Goal: Transaction & Acquisition: Purchase product/service

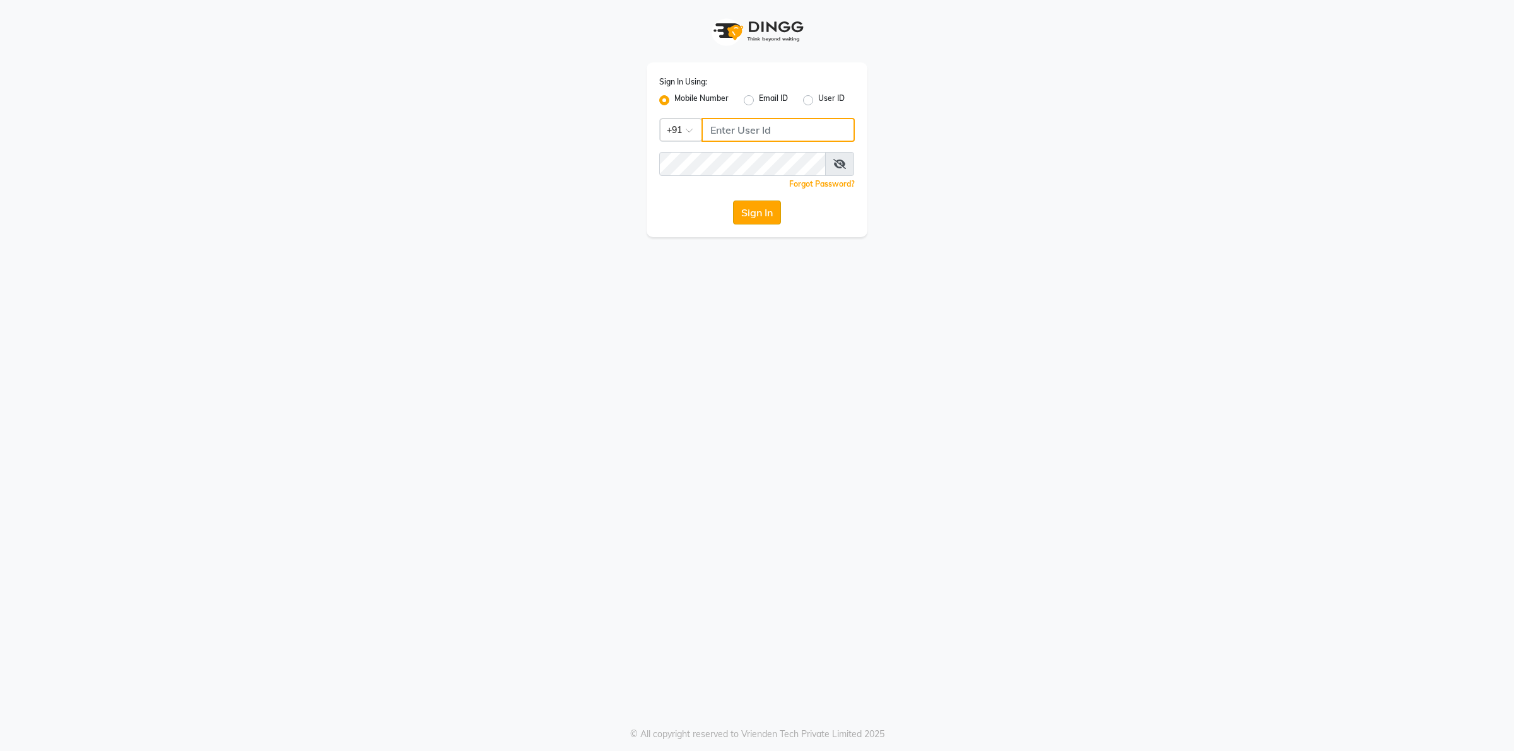
type input "9902729993"
click at [749, 218] on button "Sign In" at bounding box center [757, 213] width 48 height 24
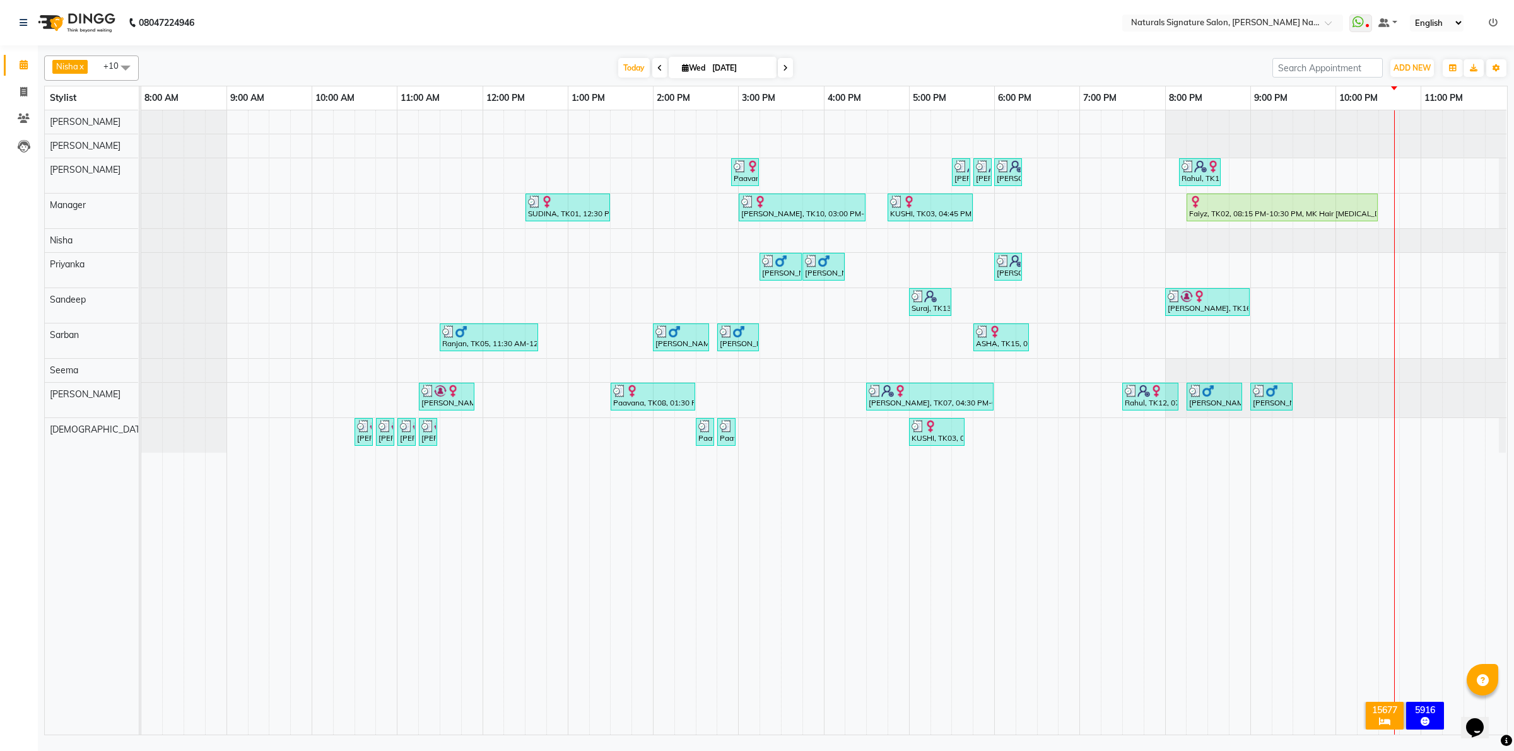
click at [885, 22] on nav "08047224946 Select Location × Naturals Signature Salon, [PERSON_NAME] Nagar Wha…" at bounding box center [757, 22] width 1514 height 45
click at [1259, 211] on div "Faiyz, TK02, 08:15 PM-10:30 PM, MK Hair [MEDICAL_DATA]- Medium- Women" at bounding box center [1281, 207] width 189 height 24
select select "1"
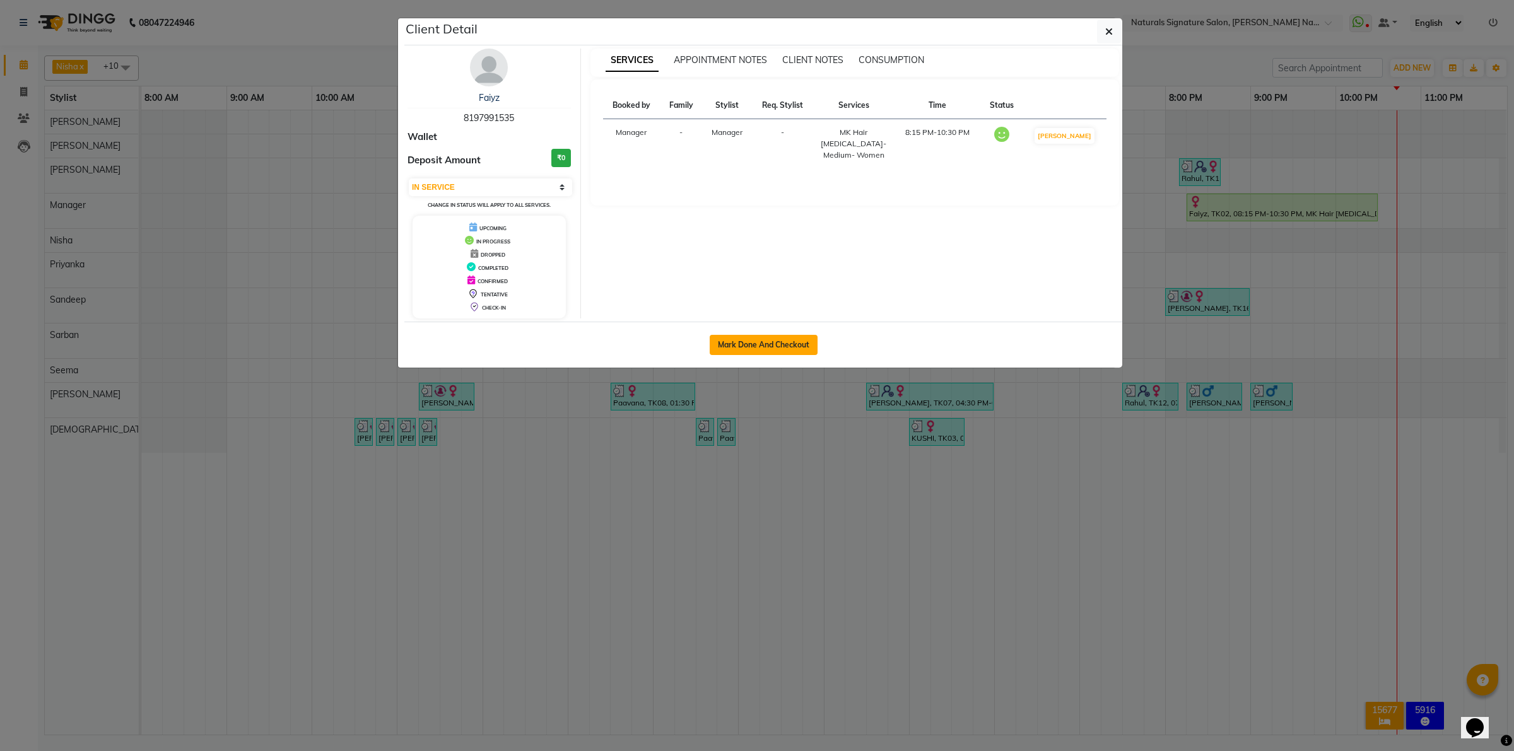
click at [791, 350] on button "Mark Done And Checkout" at bounding box center [763, 345] width 108 height 20
select select "6135"
select select "service"
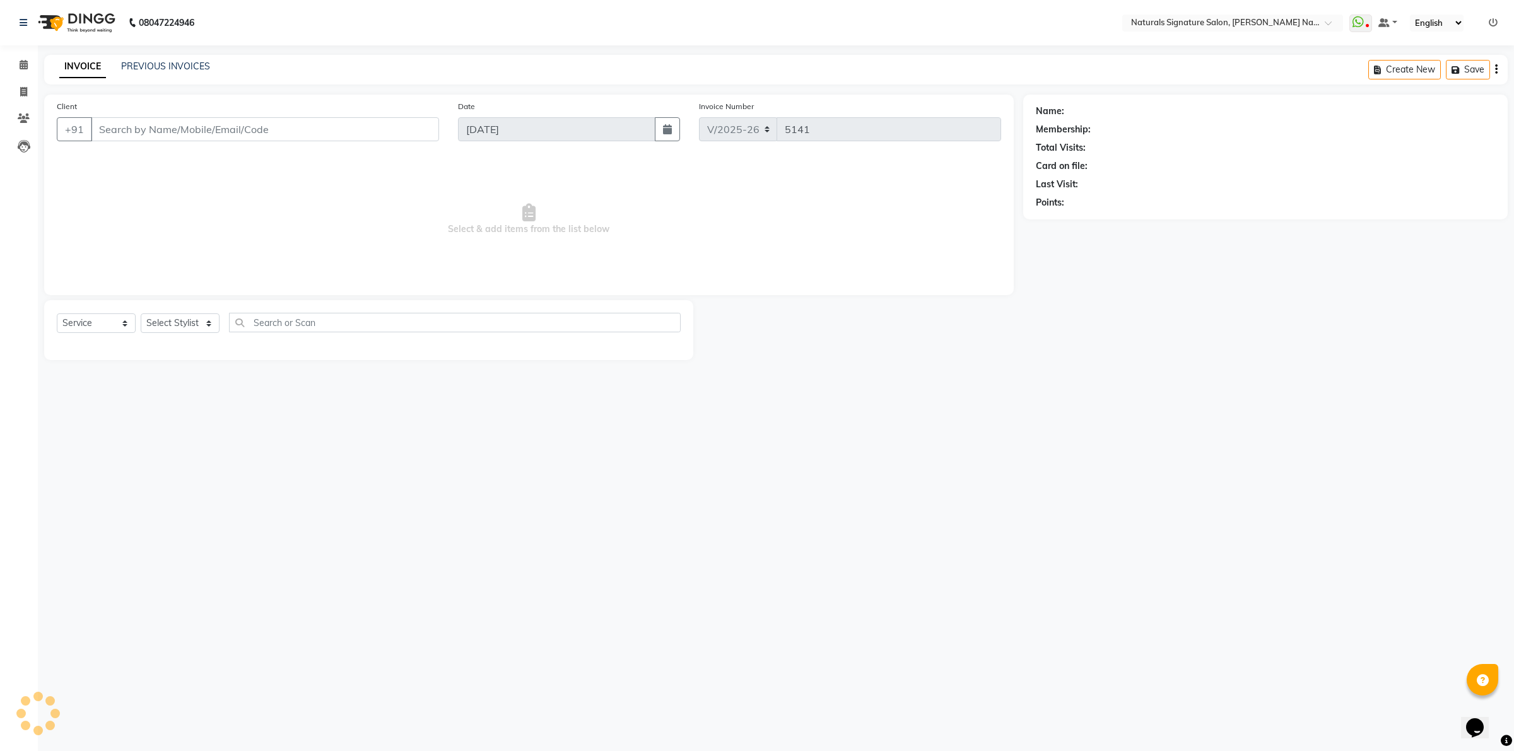
select select "3"
type input "81******35"
select select "45690"
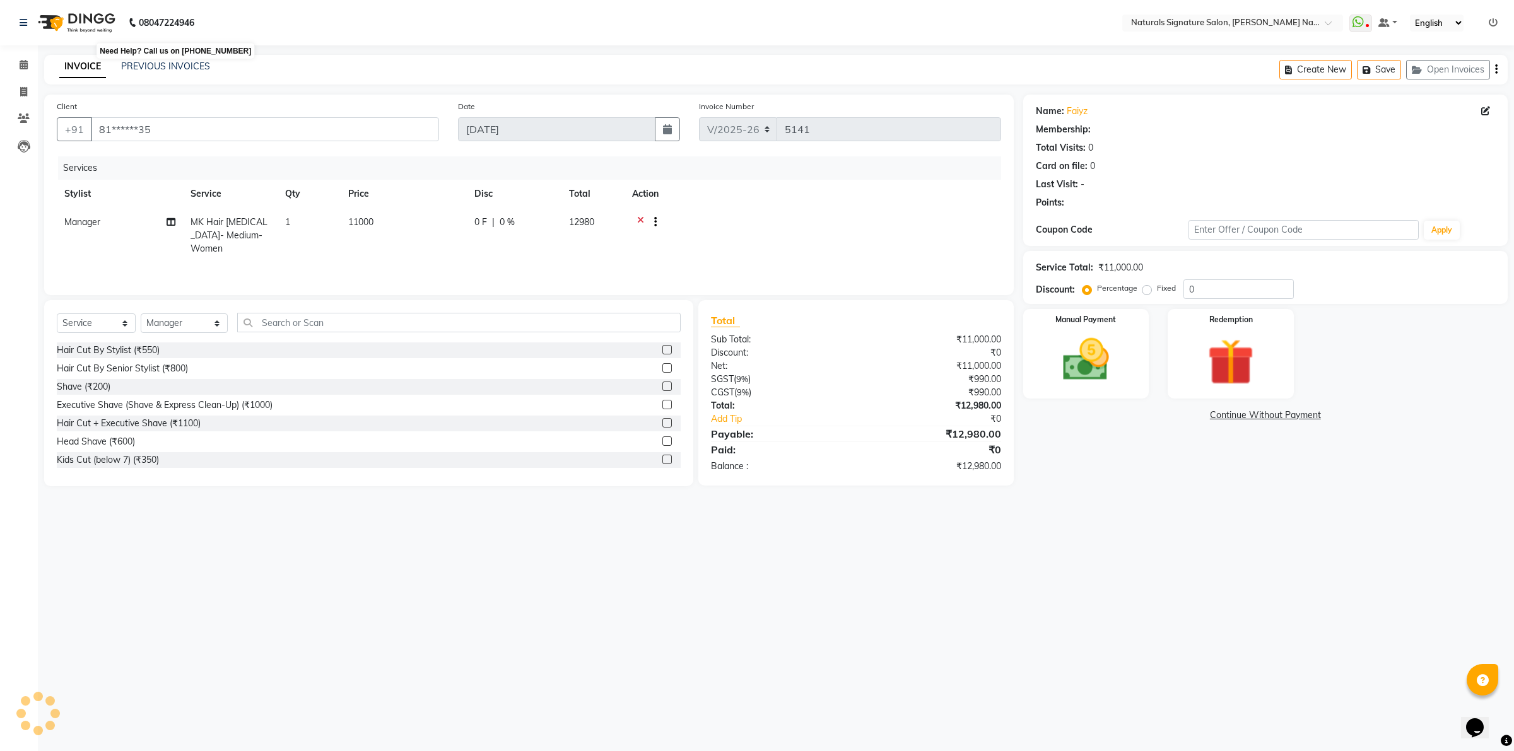
select select "1: Object"
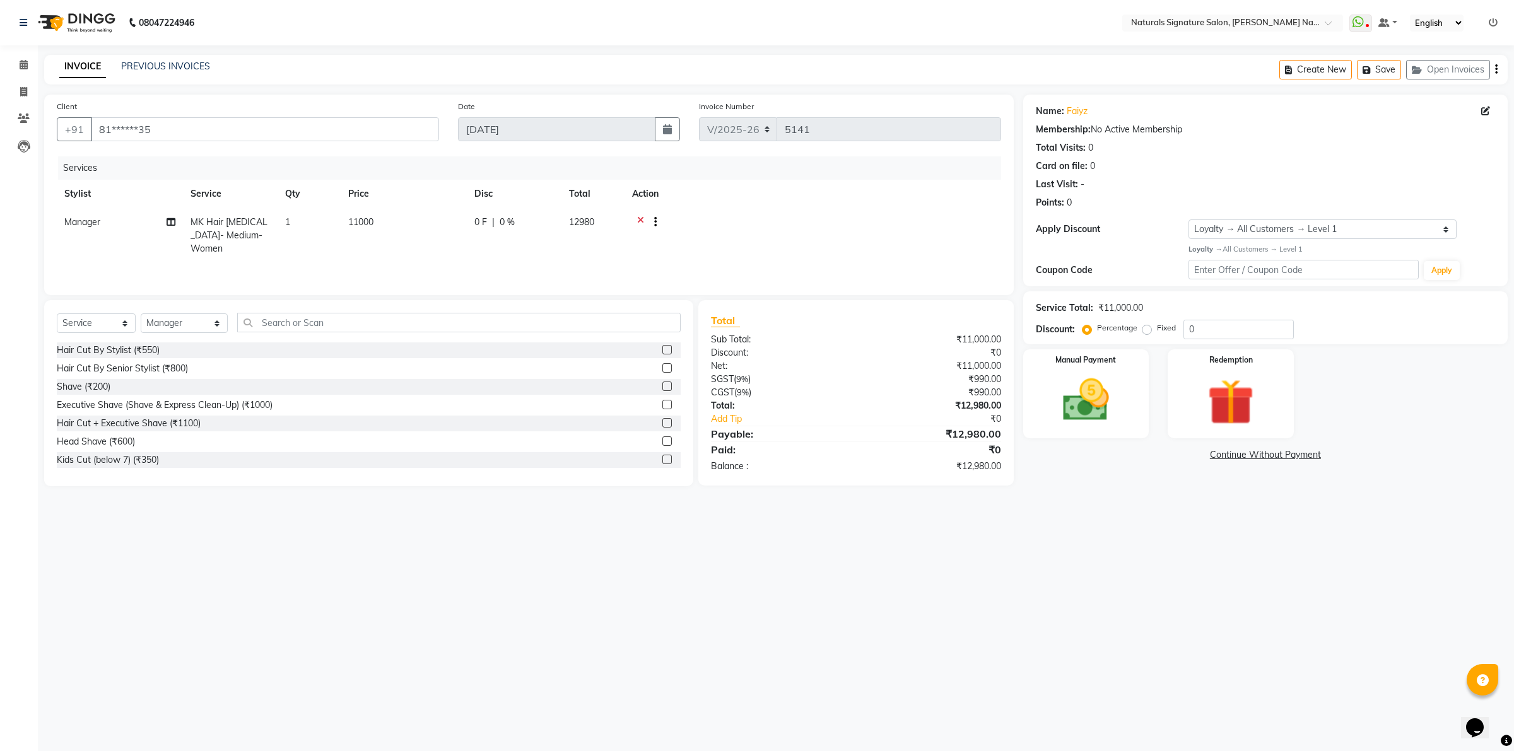
click at [349, 222] on span "11000" at bounding box center [360, 221] width 25 height 11
select select "45690"
drag, startPoint x: 451, startPoint y: 223, endPoint x: 395, endPoint y: 225, distance: 55.5
click at [395, 225] on tr "[PERSON_NAME] [PERSON_NAME] Manager [PERSON_NAME] Priyanka Raju Rinuka [PERSON_…" at bounding box center [529, 241] width 944 height 67
type input "1215"
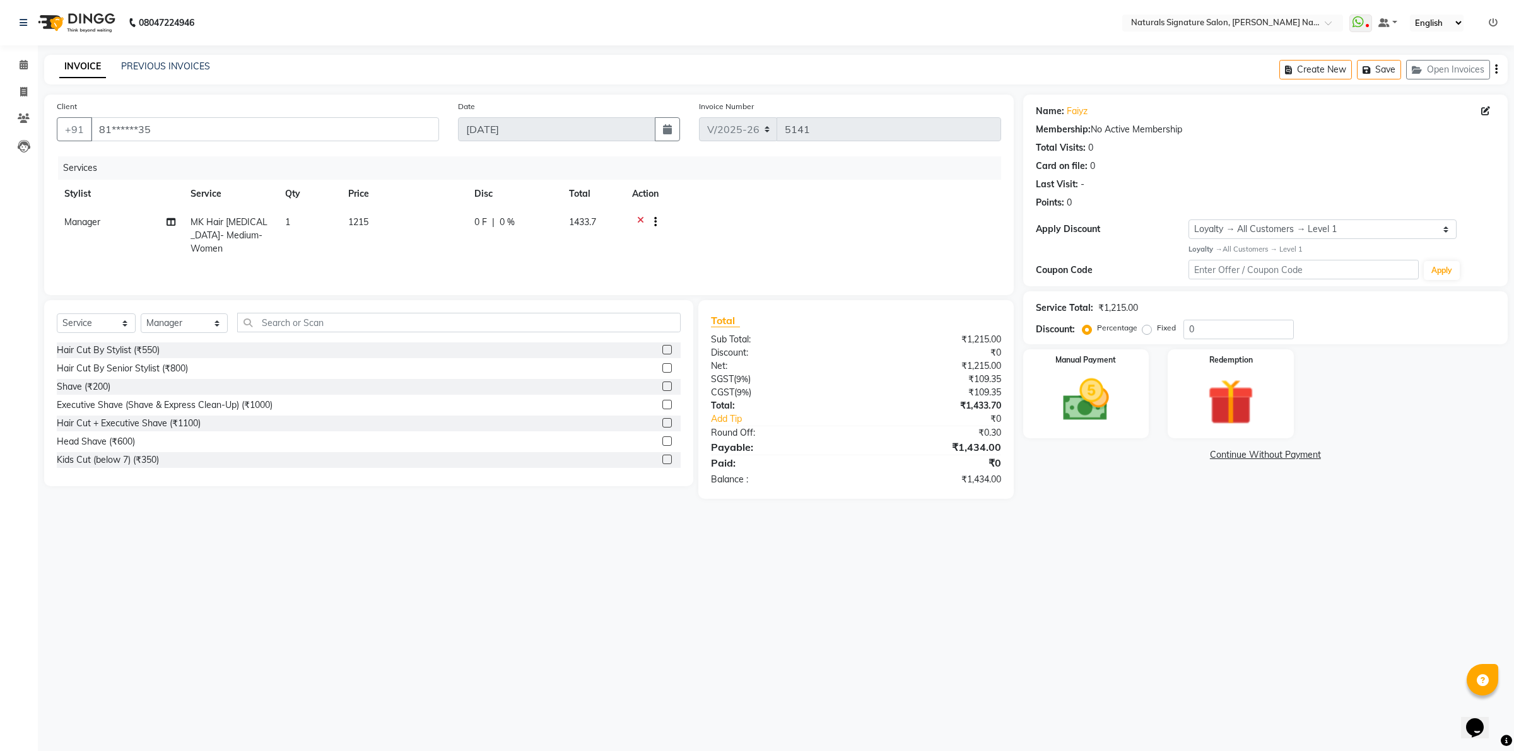
click at [373, 215] on td "1215" at bounding box center [404, 235] width 126 height 55
select select "45690"
click at [424, 228] on input "1215" at bounding box center [462, 226] width 111 height 20
type input "12015"
click at [70, 326] on select "Select Service Product Membership Package Voucher Prepaid Gift Card" at bounding box center [96, 323] width 79 height 20
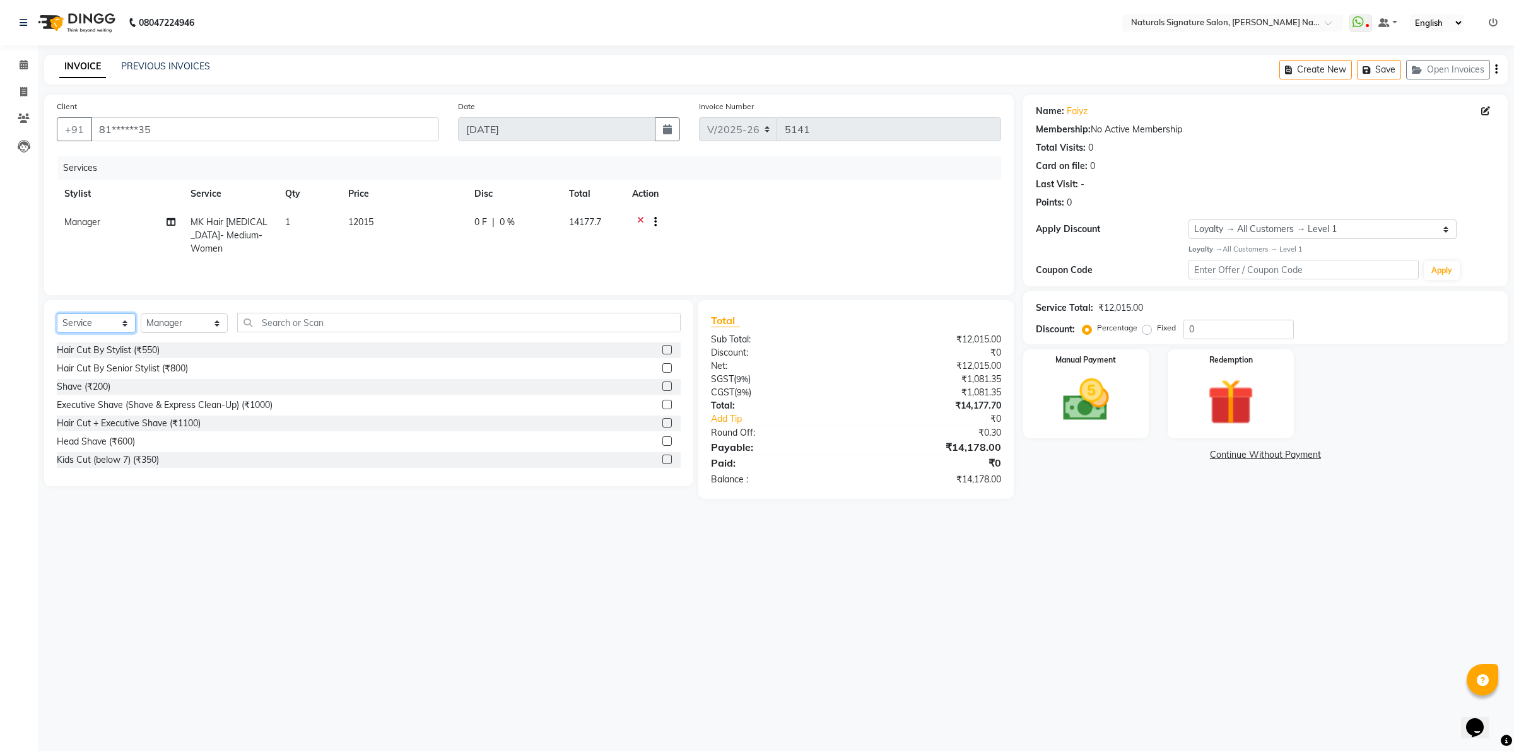
select select "product"
click at [57, 313] on select "Select Service Product Membership Package Voucher Prepaid Gift Card" at bounding box center [96, 323] width 79 height 20
click at [253, 324] on input "text" at bounding box center [459, 323] width 444 height 20
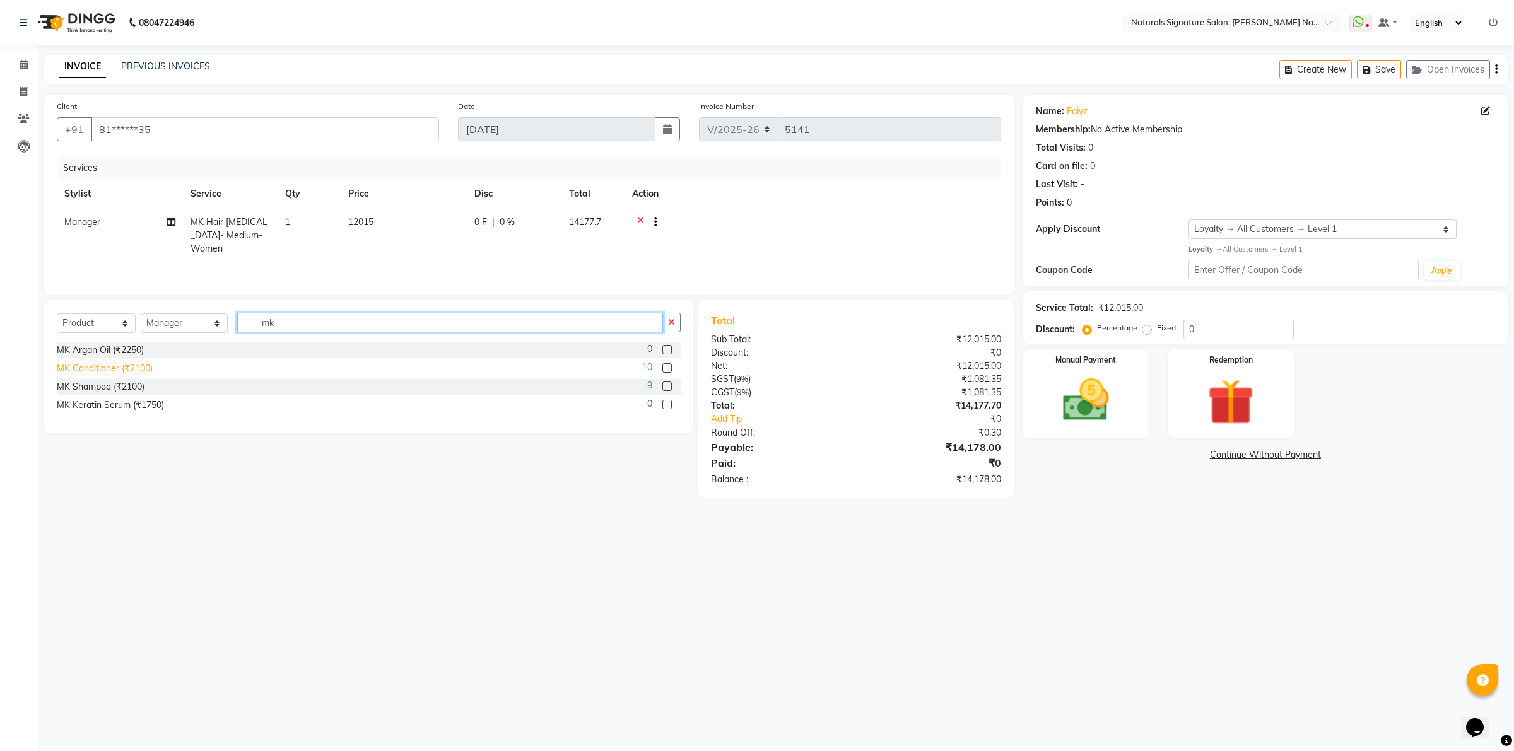
type input "mk"
click at [123, 370] on div "MK Conditioner (₹2100)" at bounding box center [105, 368] width 96 height 13
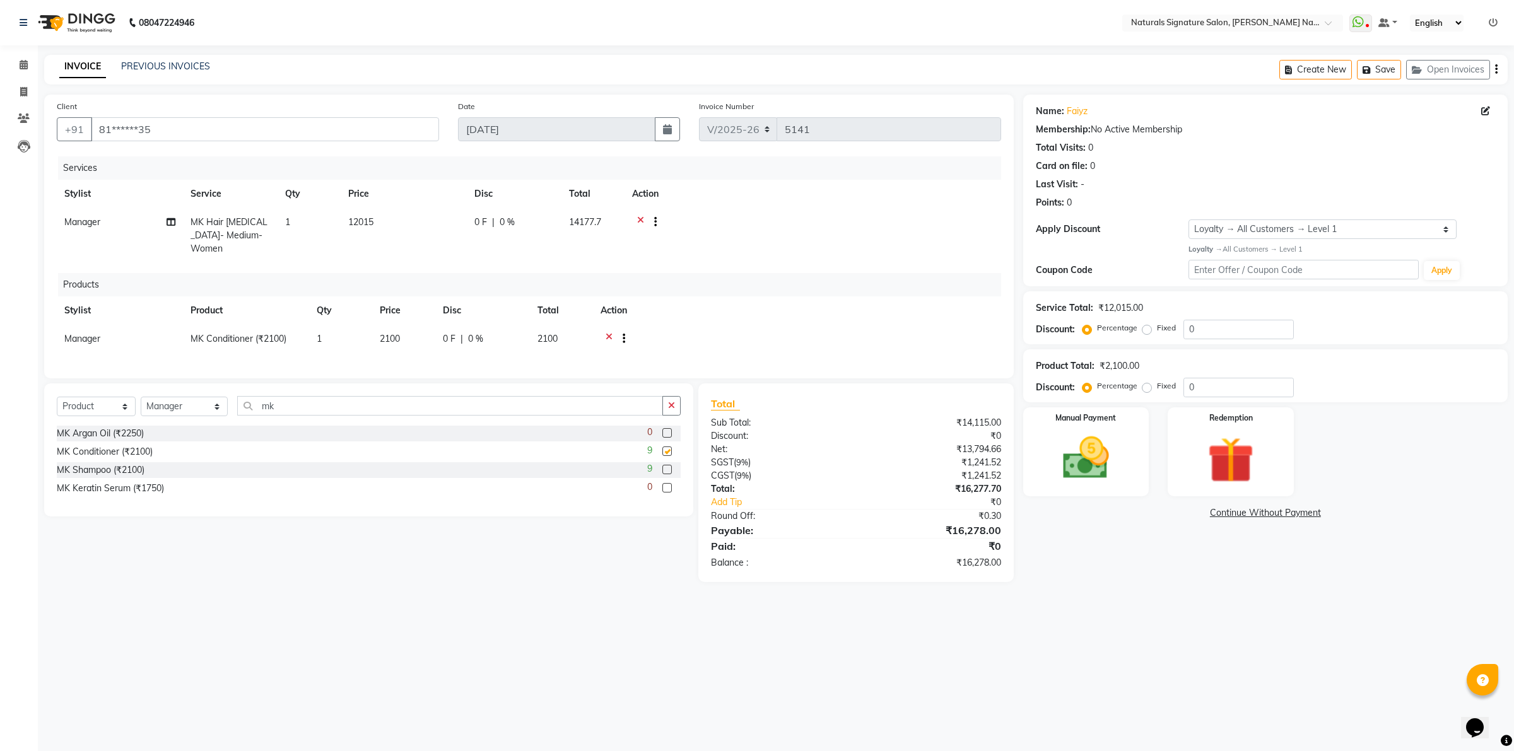
checkbox input "false"
click at [98, 469] on div "MK Shampoo (₹2100)" at bounding box center [101, 470] width 88 height 13
checkbox input "false"
